Goal: Transaction & Acquisition: Register for event/course

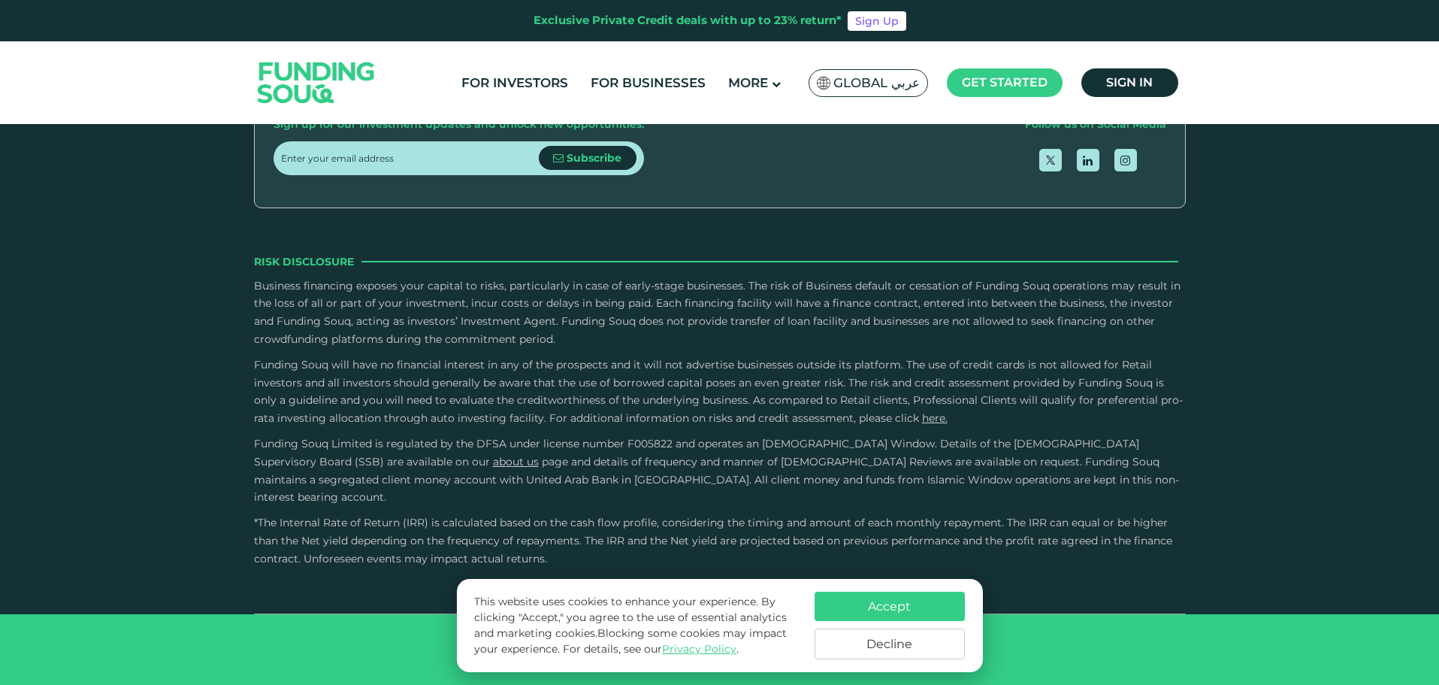
scroll to position [2931, 0]
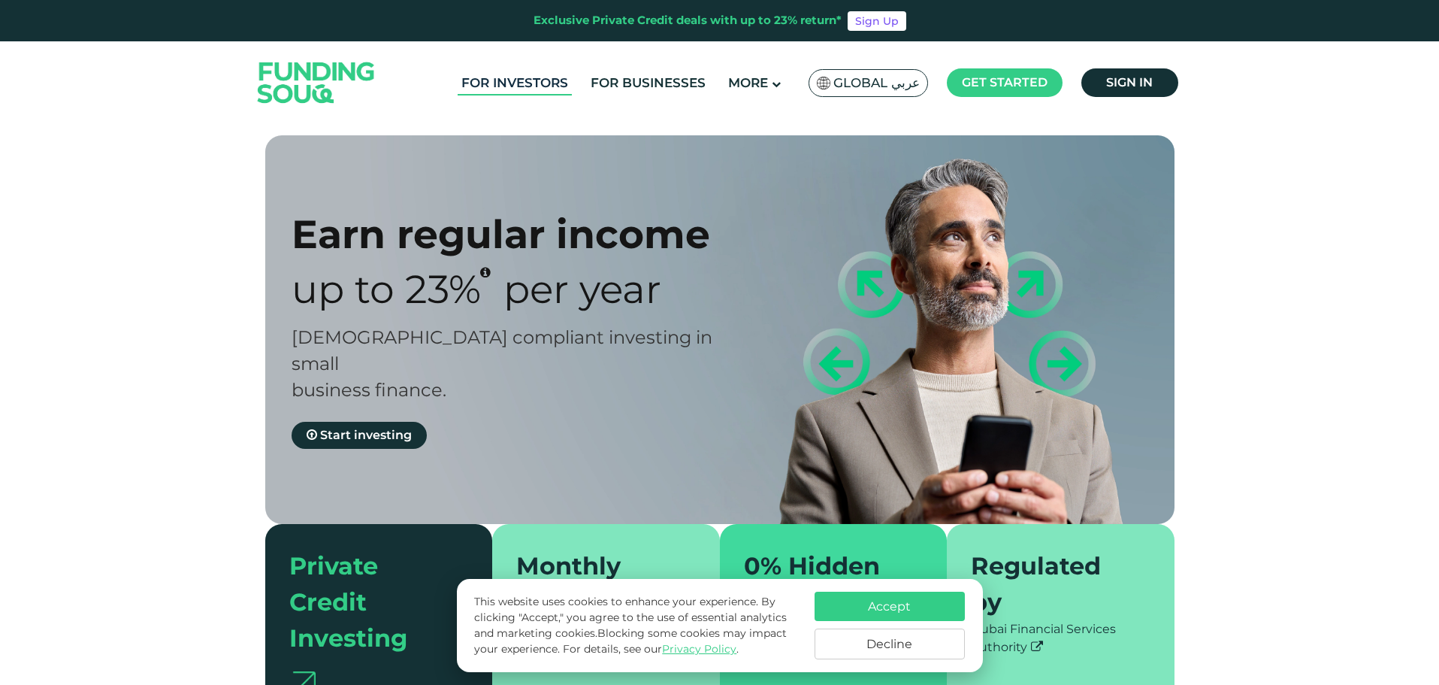
click at [554, 83] on link "For Investors" at bounding box center [515, 83] width 114 height 25
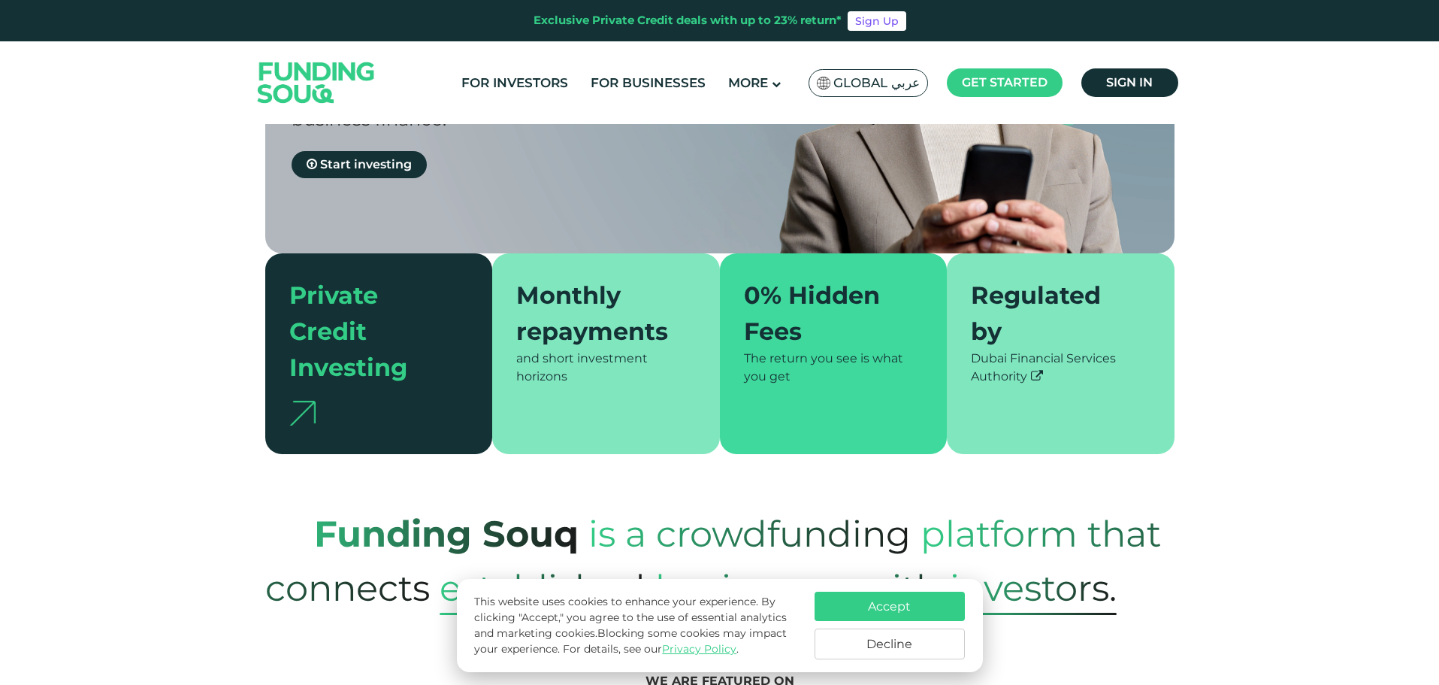
scroll to position [301, 0]
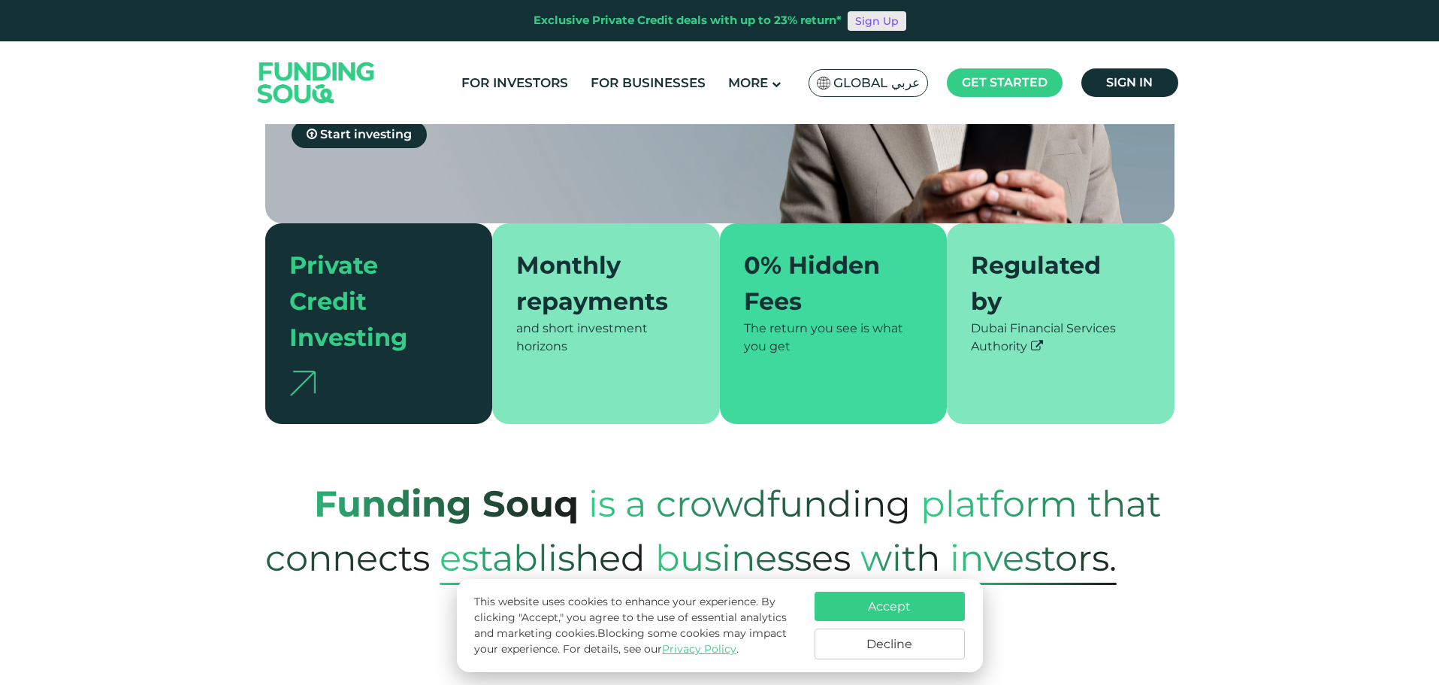
click at [878, 19] on link "Sign Up" at bounding box center [877, 21] width 59 height 20
